Goal: Task Accomplishment & Management: Manage account settings

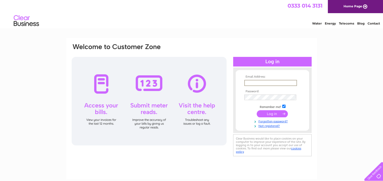
click at [250, 83] on input "text" at bounding box center [271, 83] width 53 height 6
type input "sales@scoopwholefoods.co.uk"
click at [269, 113] on input "submit" at bounding box center [272, 113] width 31 height 7
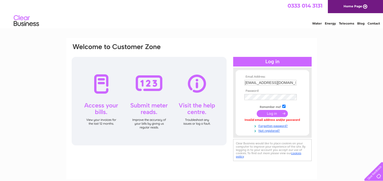
click at [275, 114] on input "submit" at bounding box center [272, 113] width 31 height 7
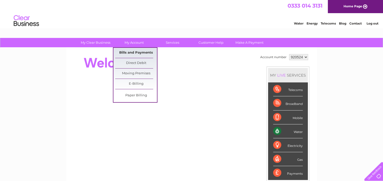
click at [138, 50] on link "Bills and Payments" at bounding box center [136, 53] width 42 height 10
click at [138, 52] on link "Bills and Payments" at bounding box center [136, 53] width 42 height 10
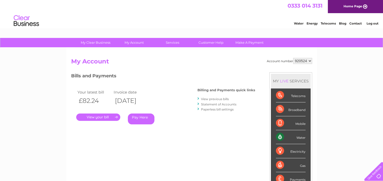
click at [216, 98] on link "View previous bills" at bounding box center [215, 99] width 28 height 4
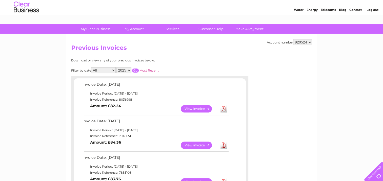
scroll to position [25, 0]
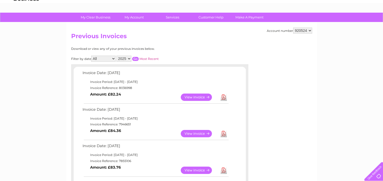
click at [195, 133] on link "View" at bounding box center [199, 133] width 37 height 7
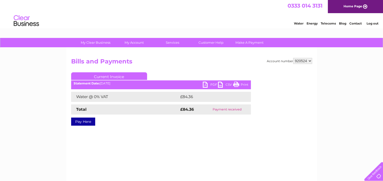
click at [209, 84] on link "PDF" at bounding box center [210, 85] width 15 height 7
